Goal: Find specific page/section: Find specific page/section

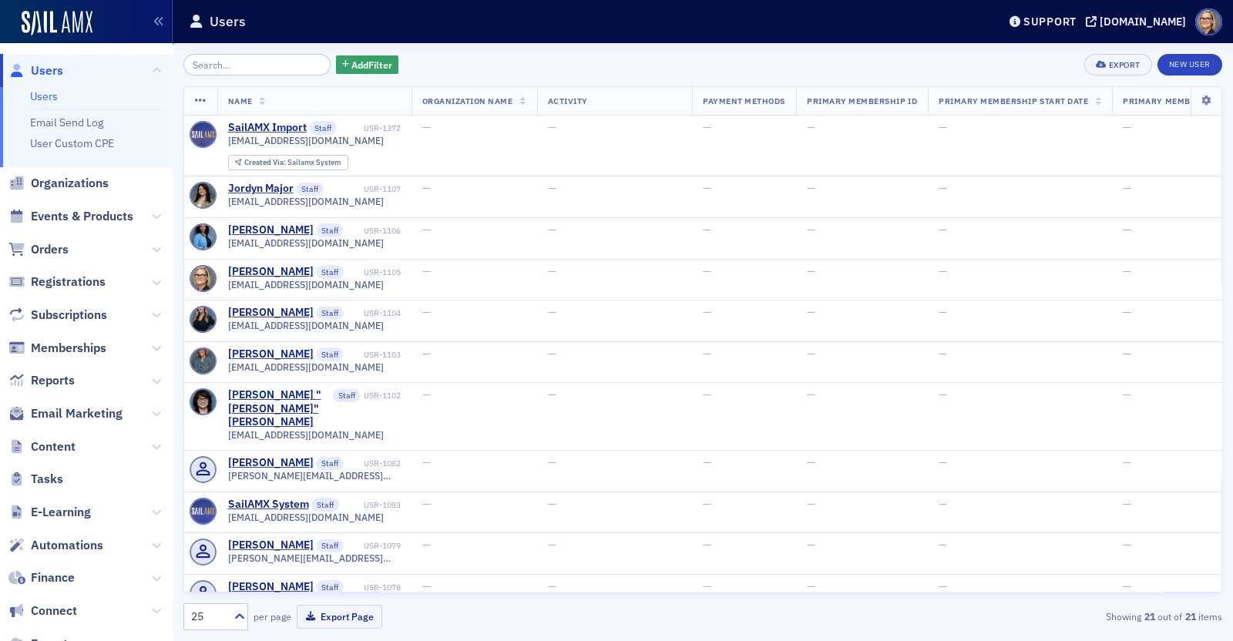
click at [132, 414] on span "Email Marketing" at bounding box center [86, 414] width 172 height 33
click at [152, 414] on icon at bounding box center [156, 413] width 9 height 9
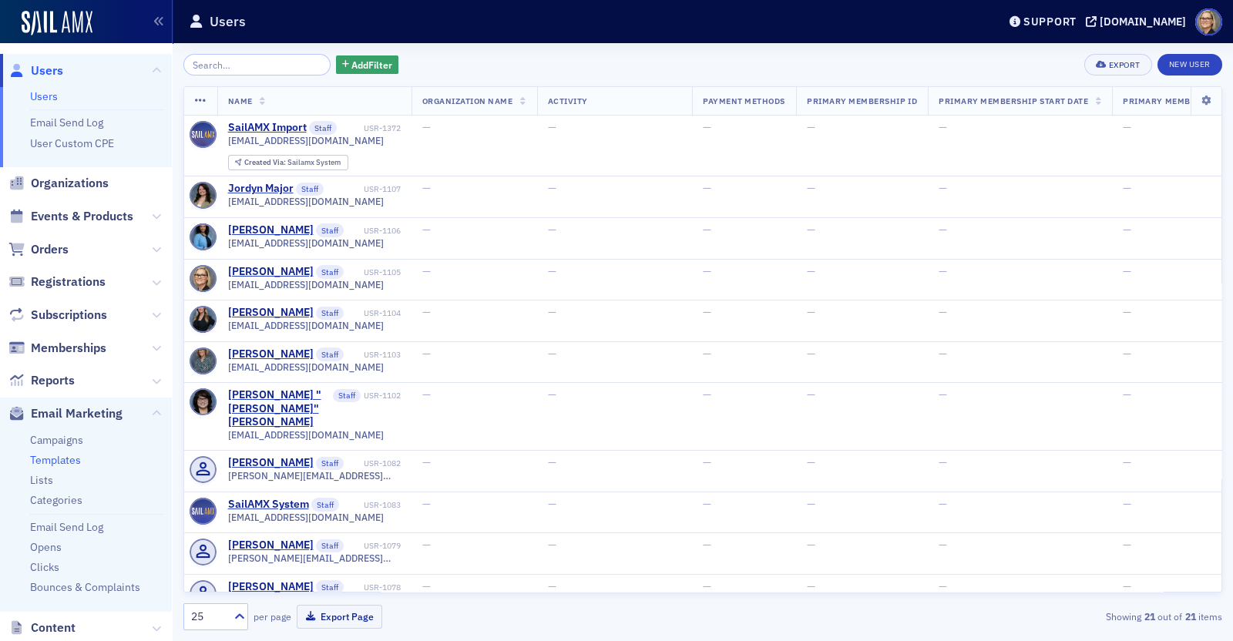
click at [68, 463] on link "Templates" at bounding box center [55, 460] width 51 height 14
